Goal: Task Accomplishment & Management: Complete application form

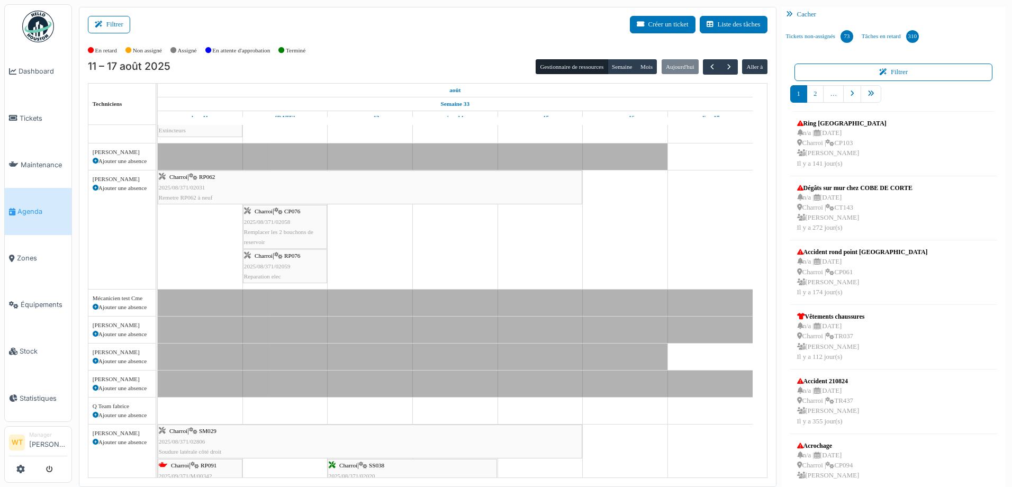
scroll to position [32, 0]
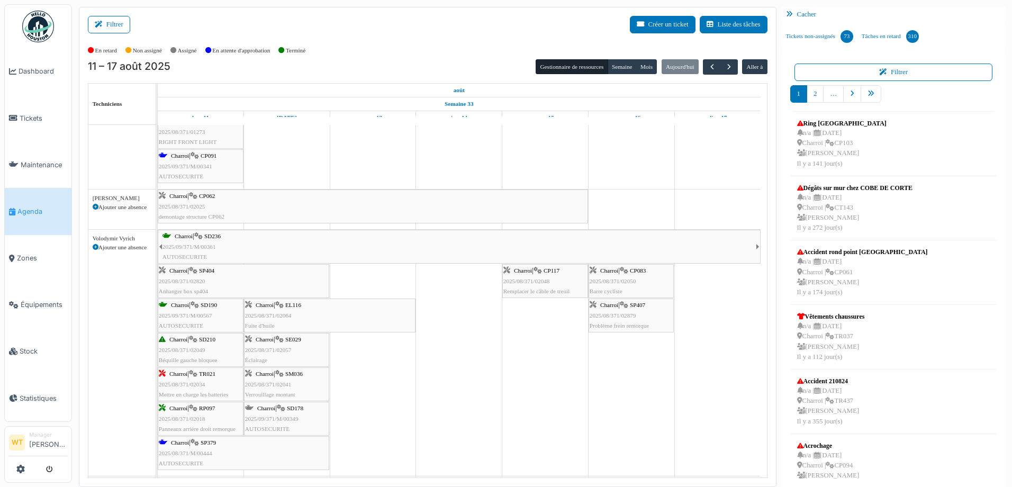
scroll to position [476, 0]
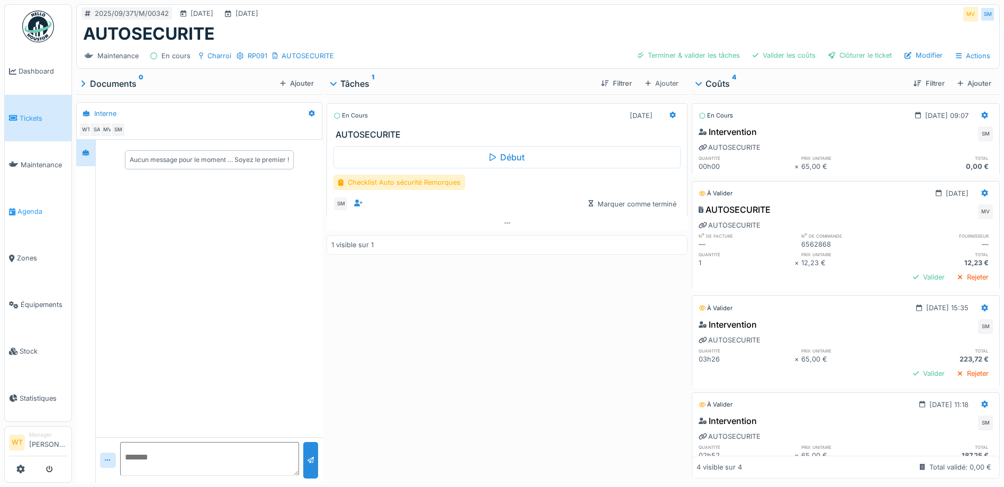
click at [38, 197] on link "Agenda" at bounding box center [38, 211] width 67 height 47
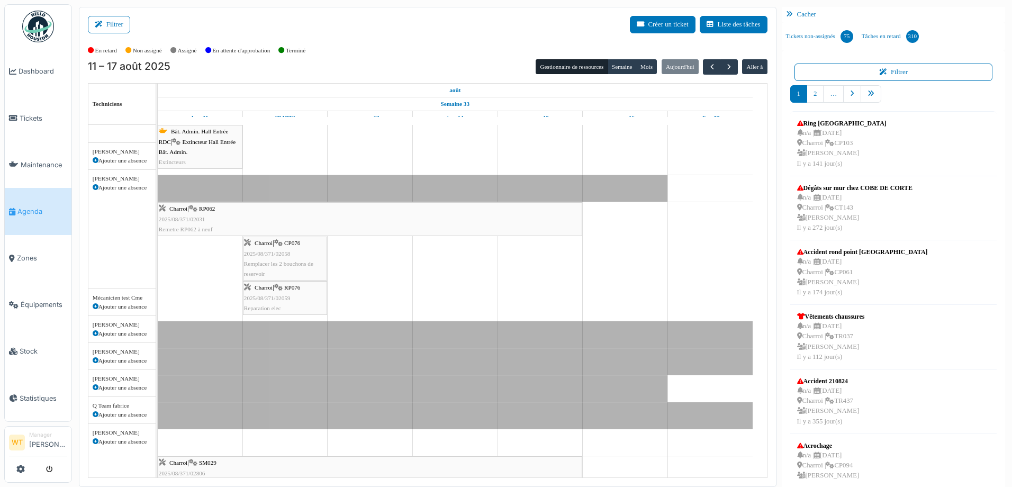
scroll to position [32, 0]
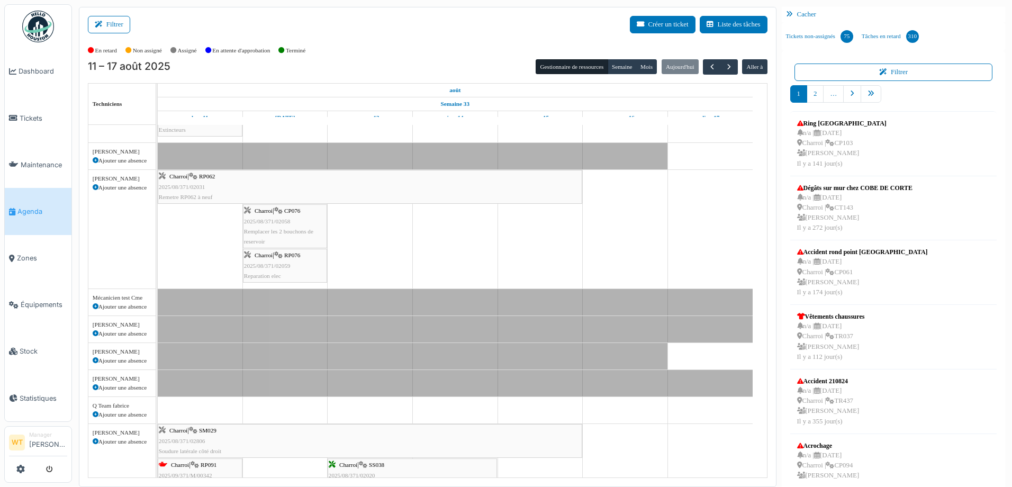
click at [28, 199] on link "Agenda" at bounding box center [38, 211] width 67 height 47
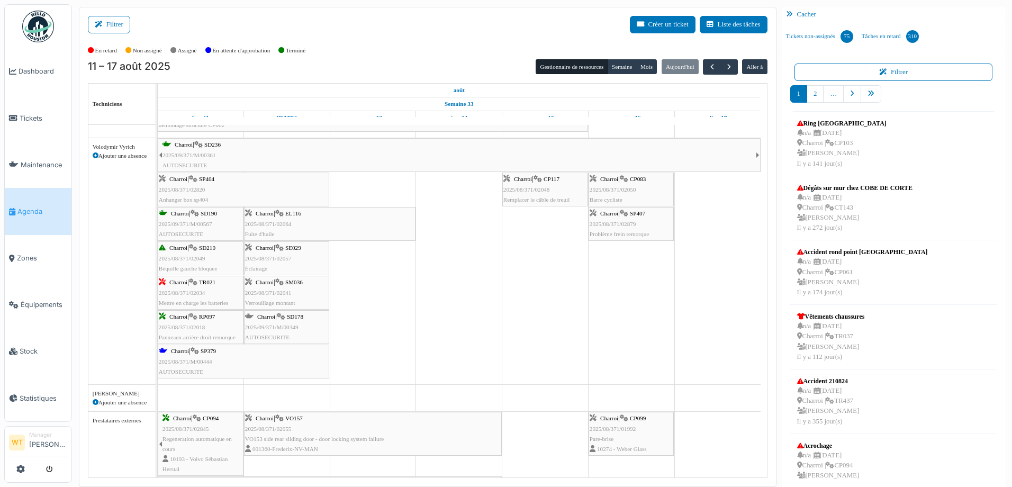
scroll to position [582, 0]
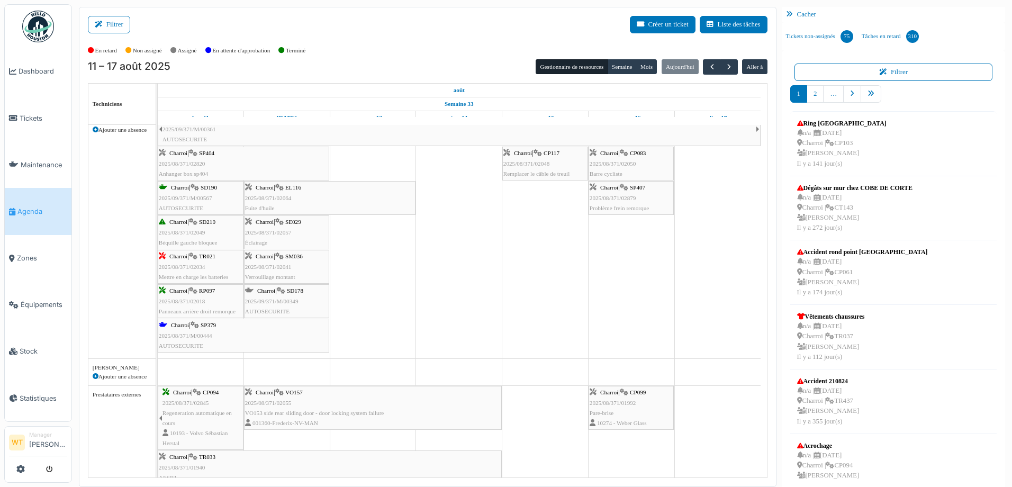
click at [197, 326] on icon at bounding box center [194, 325] width 8 height 7
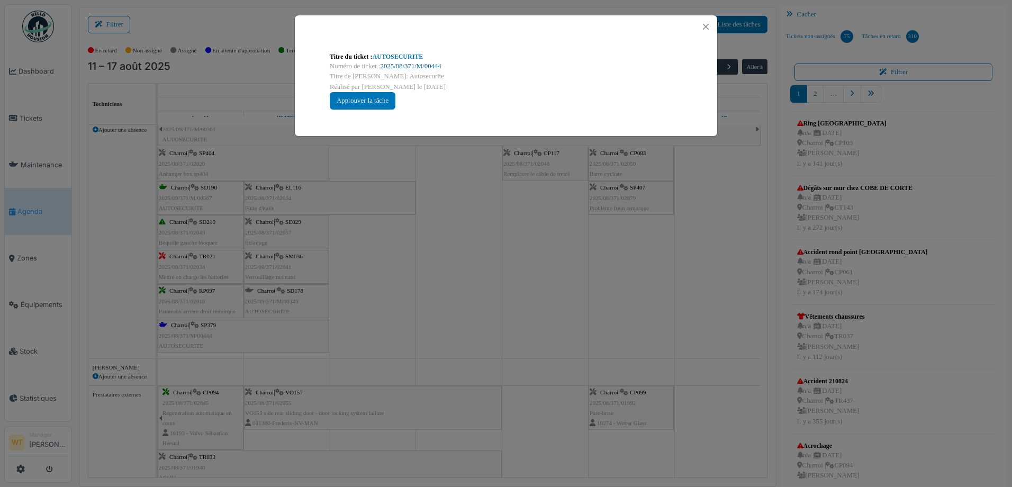
click at [408, 67] on link "2025/08/371/M/00444" at bounding box center [410, 65] width 61 height 7
click at [705, 23] on button "Close" at bounding box center [705, 27] width 14 height 14
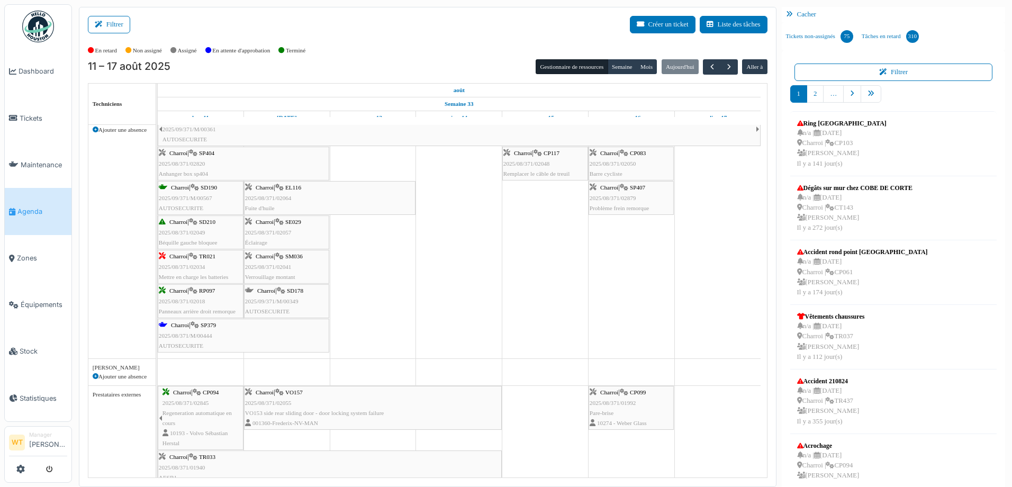
click at [206, 332] on span "2025/08/371/M/00444" at bounding box center [185, 335] width 53 height 6
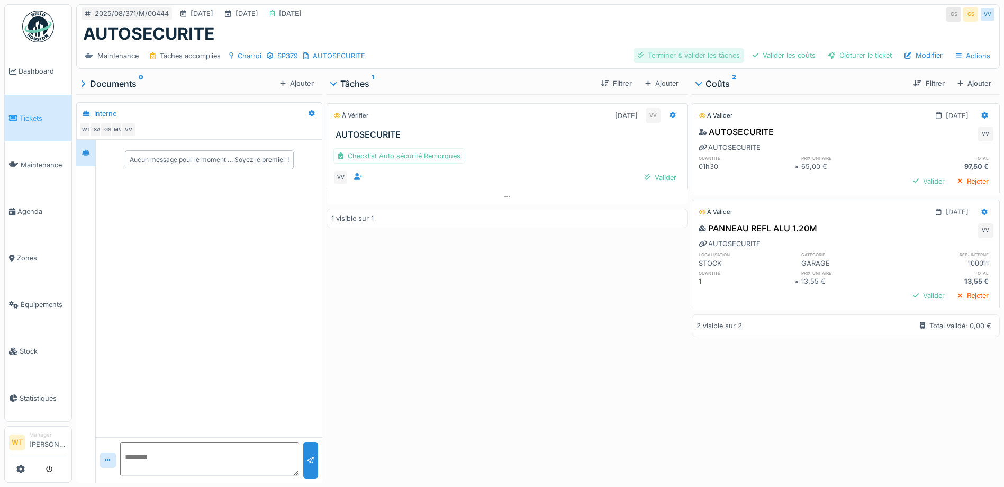
click at [700, 55] on div "Terminer & valider les tâches" at bounding box center [688, 55] width 111 height 14
click at [776, 54] on div "Valider les coûts" at bounding box center [783, 55] width 71 height 14
click at [865, 56] on div "Clôturer le ticket" at bounding box center [860, 55] width 72 height 14
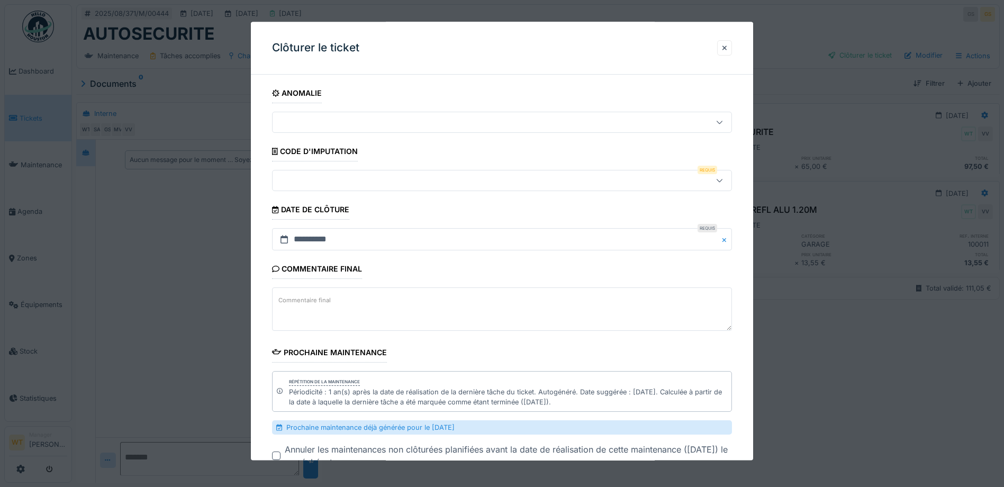
click at [365, 182] on div at bounding box center [475, 181] width 396 height 12
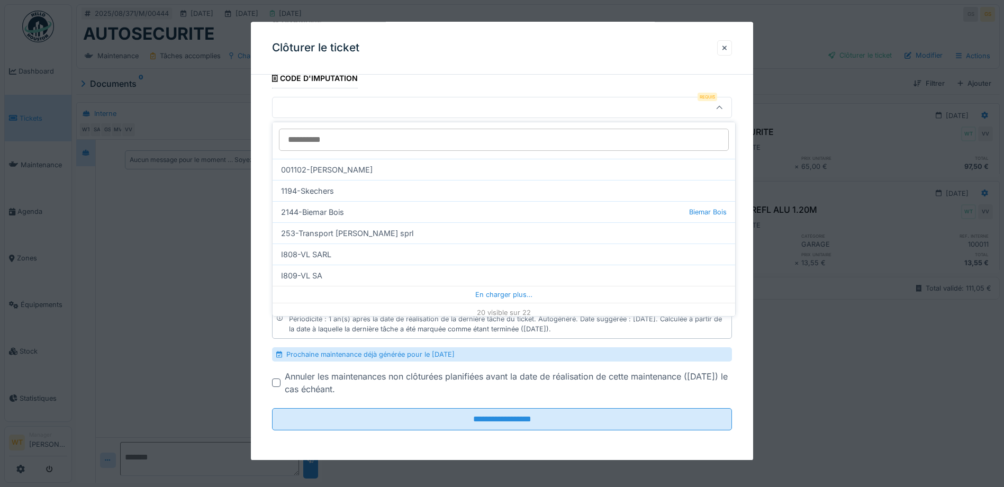
scroll to position [322, 0]
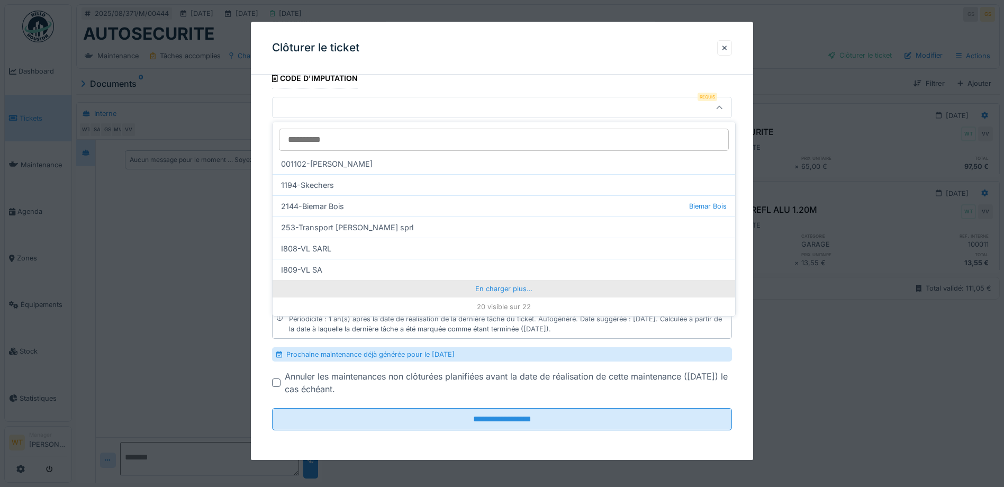
click at [467, 292] on div "En charger plus…" at bounding box center [504, 288] width 462 height 17
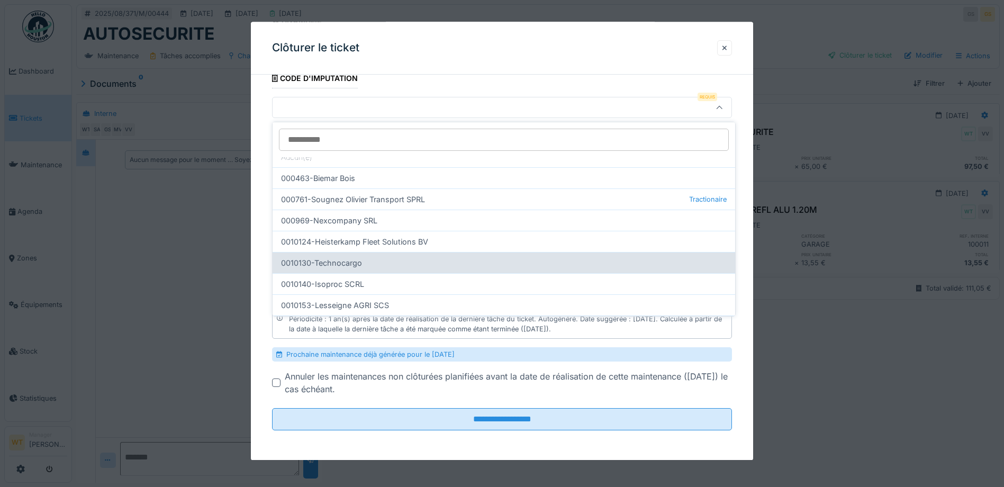
scroll to position [0, 0]
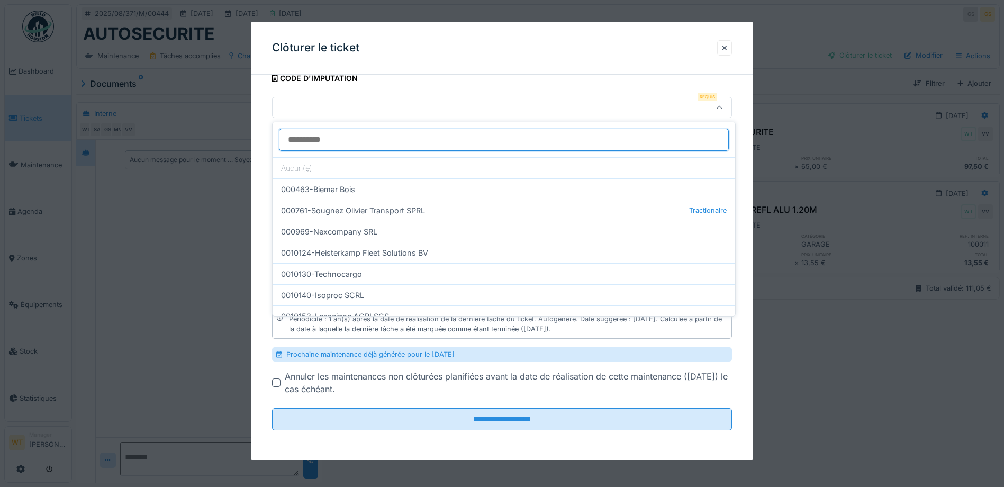
click at [341, 142] on input at bounding box center [504, 140] width 450 height 22
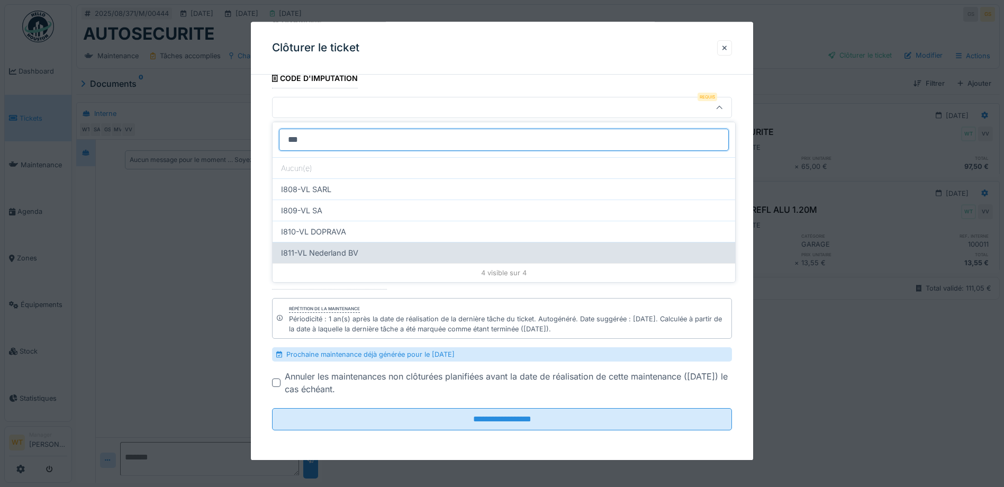
type input "***"
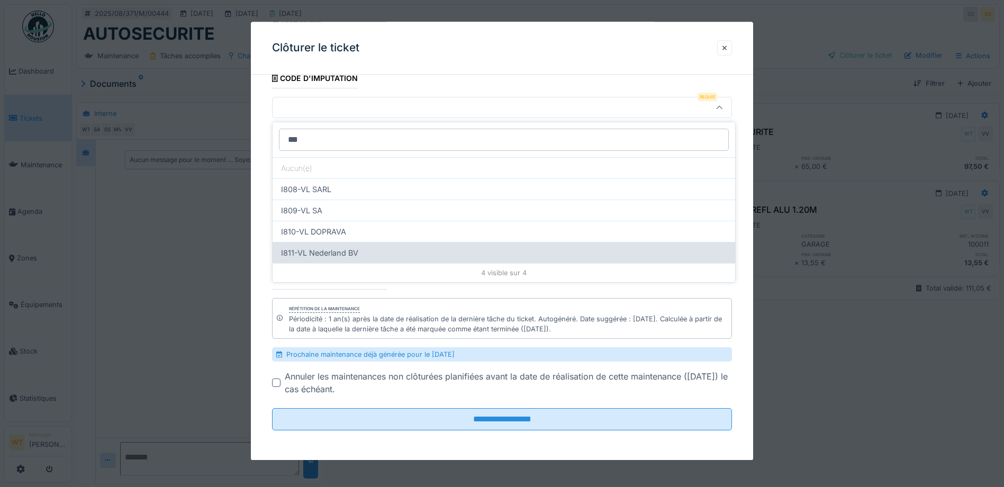
click at [357, 247] on div "I811-VL Nederland BV" at bounding box center [504, 252] width 462 height 21
type input "***"
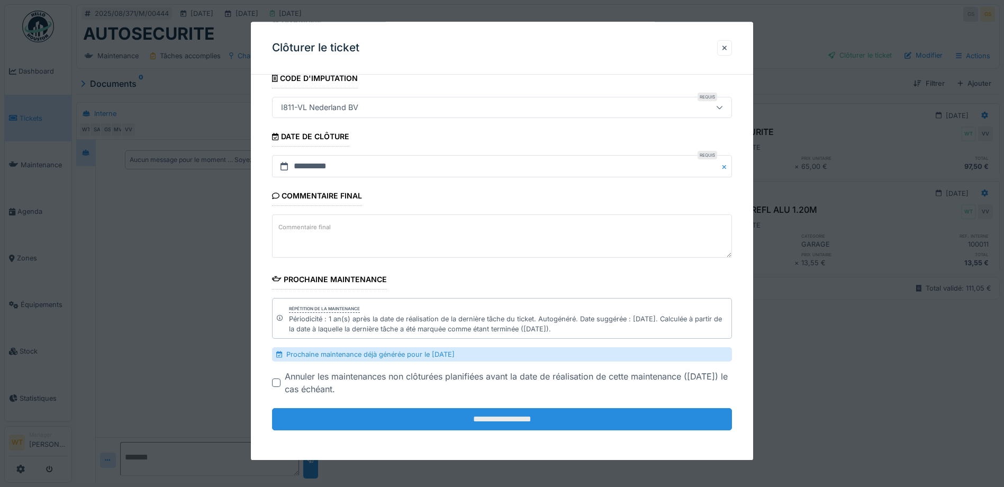
click at [460, 427] on input "**********" at bounding box center [502, 419] width 460 height 22
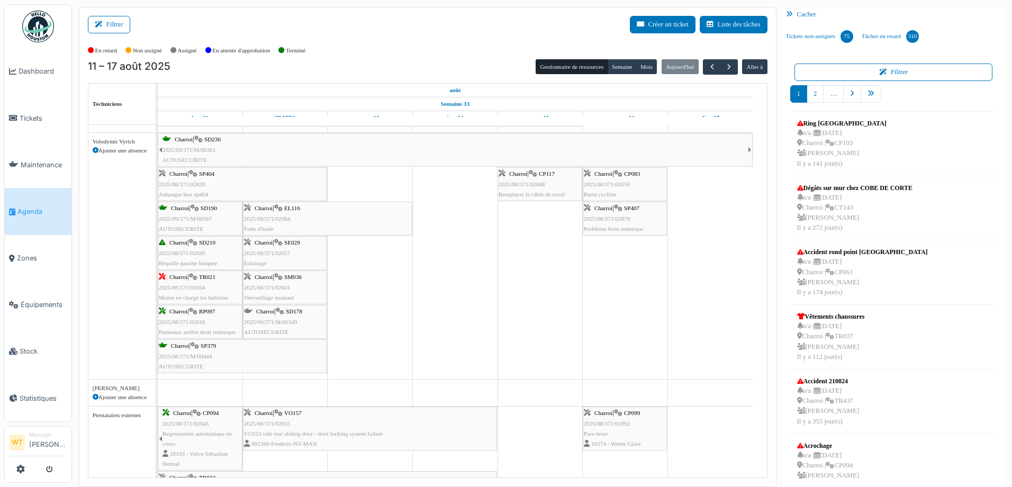
click at [205, 351] on div "Charroi | SP379 2025/08/371/M/00444 AUTOSECURITE" at bounding box center [242, 356] width 167 height 31
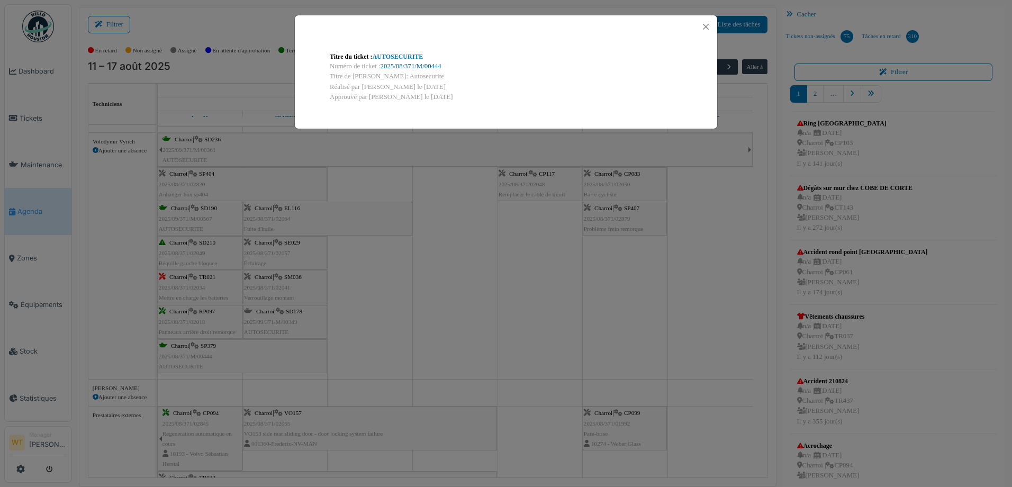
click at [413, 66] on link "2025/08/371/M/00444" at bounding box center [410, 65] width 61 height 7
